Goal: Information Seeking & Learning: Learn about a topic

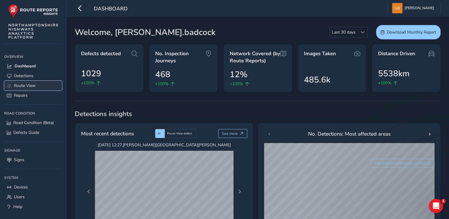
click at [20, 86] on span "Route View" at bounding box center [25, 86] width 22 height 6
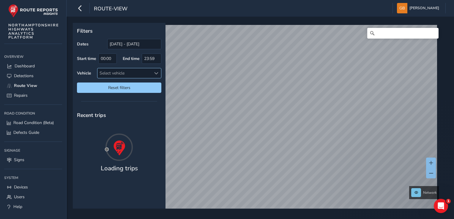
click at [154, 72] on span at bounding box center [156, 73] width 4 height 4
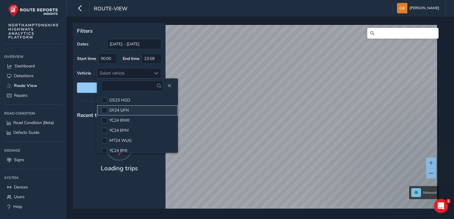
click at [123, 109] on span "DY24 UFN" at bounding box center [118, 111] width 19 height 6
click at [89, 87] on span "Reset filters" at bounding box center [118, 88] width 75 height 6
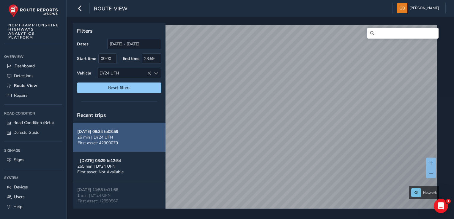
click at [109, 138] on span "26 min | DY24 UFN" at bounding box center [95, 138] width 36 height 6
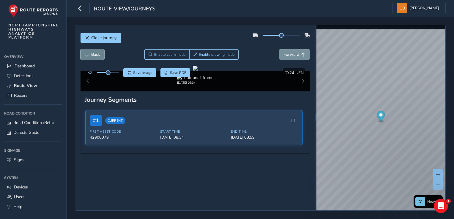
click at [92, 55] on span "Back" at bounding box center [95, 55] width 9 height 6
click at [288, 55] on span "Forward" at bounding box center [291, 55] width 16 height 6
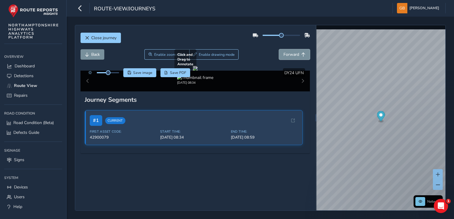
scroll to position [30, 0]
drag, startPoint x: 282, startPoint y: 87, endPoint x: 275, endPoint y: 119, distance: 32.9
click at [198, 71] on div at bounding box center [195, 68] width 5 height 5
drag, startPoint x: 280, startPoint y: 94, endPoint x: 277, endPoint y: 113, distance: 20.0
click at [198, 71] on div at bounding box center [195, 68] width 5 height 5
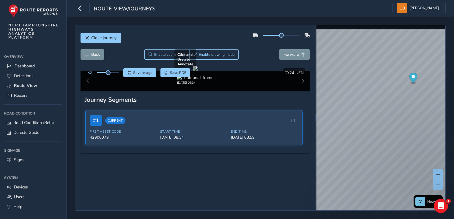
drag, startPoint x: 279, startPoint y: 84, endPoint x: 276, endPoint y: 105, distance: 21.5
drag, startPoint x: 276, startPoint y: 105, endPoint x: 289, endPoint y: 26, distance: 79.8
click at [289, 52] on span "Forward" at bounding box center [291, 55] width 16 height 6
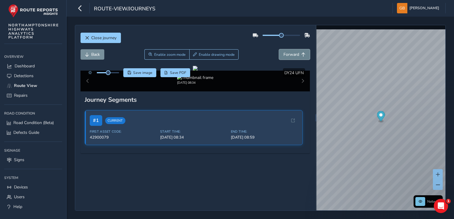
click at [289, 52] on span "Forward" at bounding box center [291, 55] width 16 height 6
click at [295, 55] on button "Forward" at bounding box center [294, 54] width 31 height 10
click at [293, 55] on span "Forward" at bounding box center [291, 55] width 16 height 6
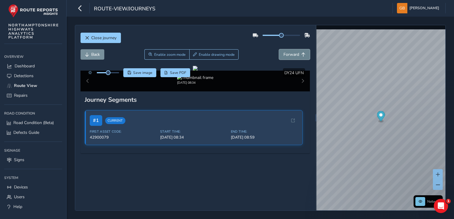
click at [293, 55] on span "Forward" at bounding box center [291, 55] width 16 height 6
click at [93, 126] on span "# 1" at bounding box center [96, 120] width 12 height 11
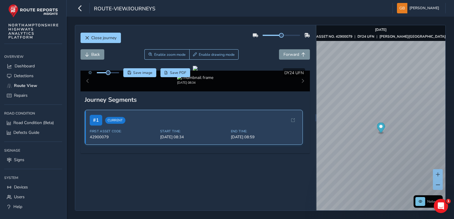
click at [93, 126] on span "# 1" at bounding box center [96, 120] width 12 height 11
drag, startPoint x: 31, startPoint y: 86, endPoint x: 34, endPoint y: 89, distance: 4.2
click at [31, 86] on span "Route View" at bounding box center [25, 86] width 23 height 6
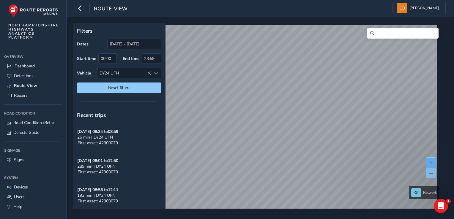
click at [433, 164] on button at bounding box center [431, 163] width 10 height 10
click at [109, 88] on span "Reset filters" at bounding box center [118, 88] width 75 height 6
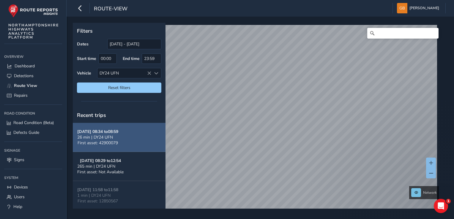
click at [112, 138] on span "26 min | DY24 UFN" at bounding box center [95, 138] width 36 height 6
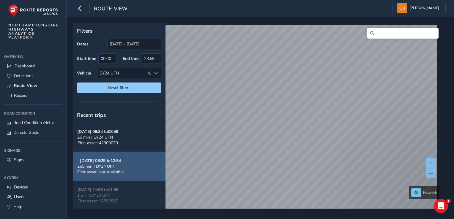
click at [99, 164] on span "265 min | DY24 UFN" at bounding box center [96, 167] width 38 height 6
click at [128, 164] on button "Sep 16, 08:29 to 12:54 265 min | DY24 UFN First asset: Not Available" at bounding box center [119, 166] width 93 height 29
click at [115, 169] on span "265 min | DY24 UFN" at bounding box center [96, 167] width 38 height 6
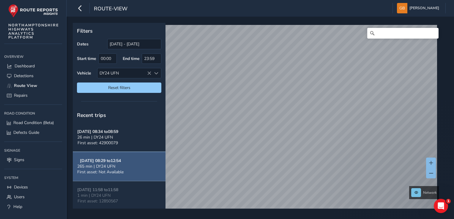
click at [113, 168] on span "265 min | DY24 UFN" at bounding box center [96, 167] width 38 height 6
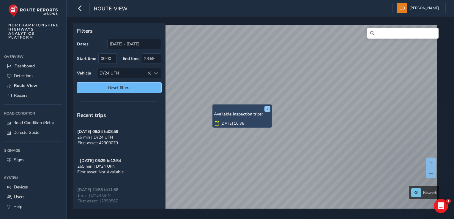
click at [131, 88] on span "Reset filters" at bounding box center [118, 88] width 75 height 6
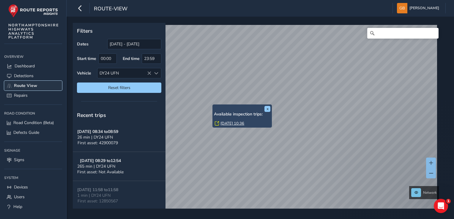
click at [22, 85] on span "Route View" at bounding box center [25, 86] width 23 height 6
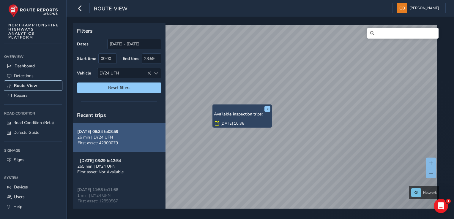
click at [22, 86] on span "Route View" at bounding box center [25, 86] width 23 height 6
click at [266, 108] on button "x" at bounding box center [267, 109] width 6 height 6
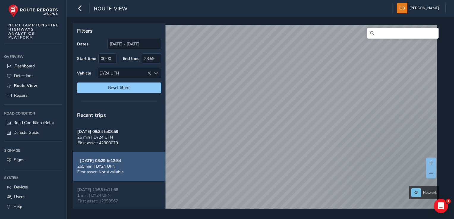
click at [104, 166] on span "265 min | DY24 UFN" at bounding box center [96, 167] width 38 height 6
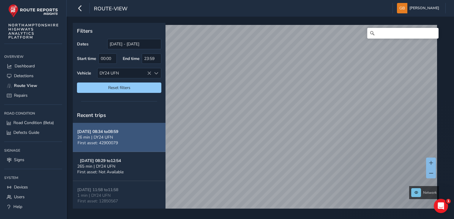
click at [107, 135] on span "26 min | DY24 UFN" at bounding box center [95, 138] width 36 height 6
